Goal: Information Seeking & Learning: Learn about a topic

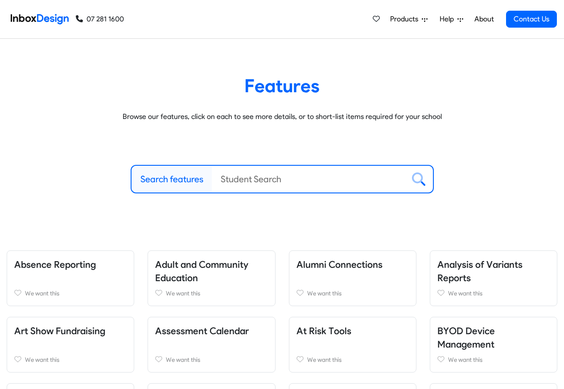
click at [167, 180] on label "Search features" at bounding box center [171, 178] width 63 height 13
click at [212, 180] on input "Search features" at bounding box center [308, 179] width 193 height 27
paste input "bespoke"
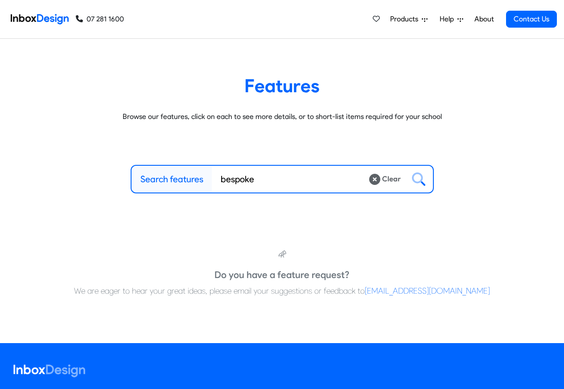
type input "bespoke"
